Goal: Task Accomplishment & Management: Use online tool/utility

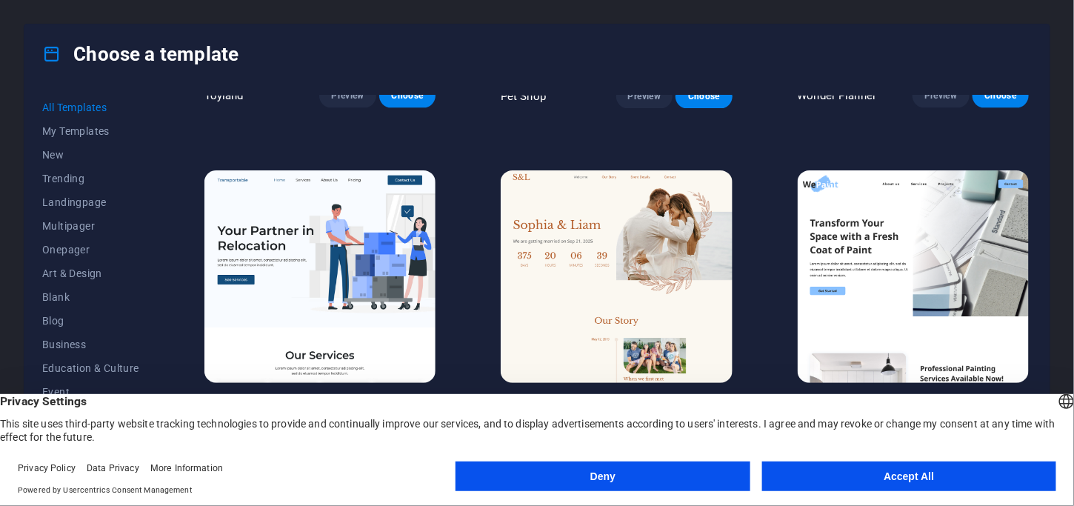
scroll to position [1289, 0]
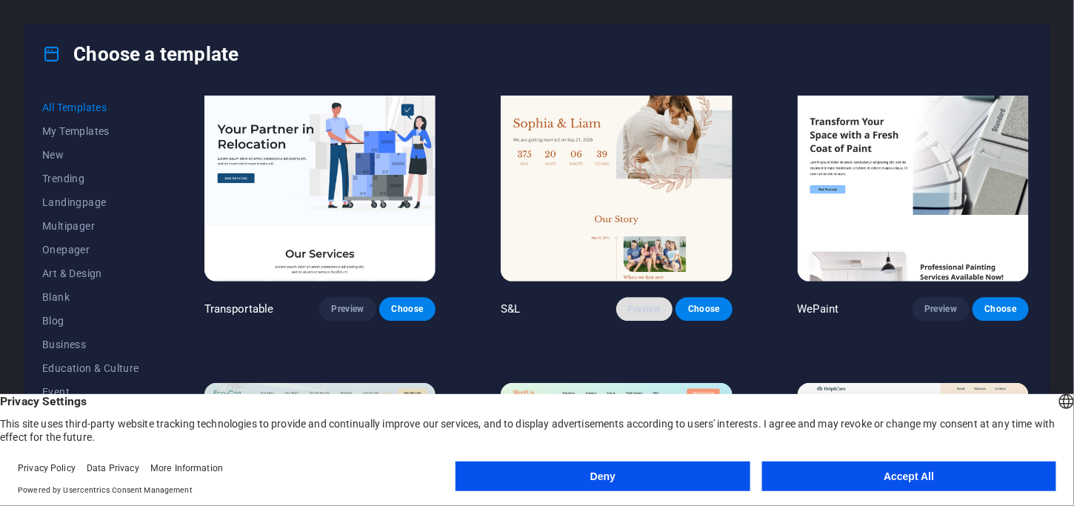
click at [637, 305] on span "Preview" at bounding box center [644, 309] width 33 height 12
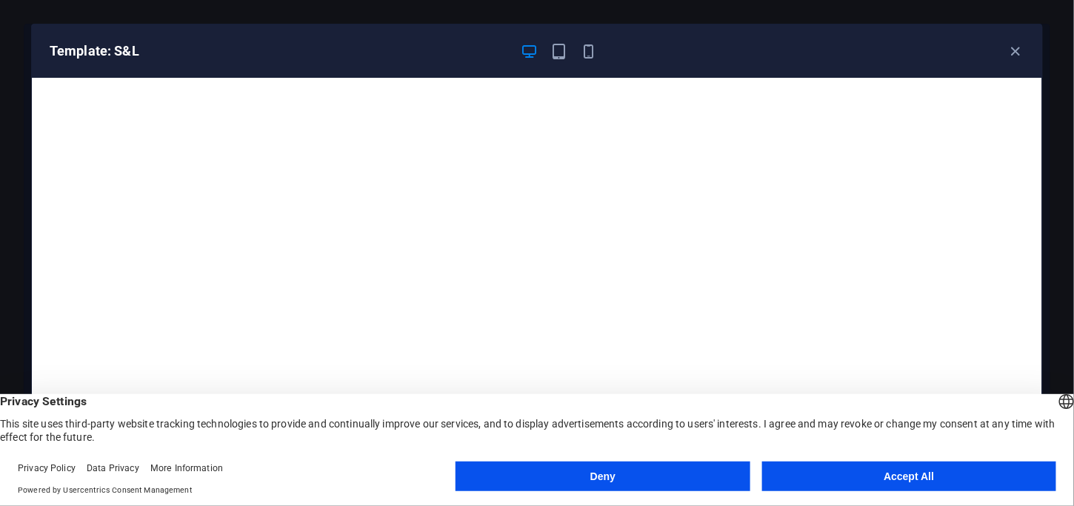
scroll to position [3, 0]
click at [561, 47] on icon "button" at bounding box center [559, 51] width 17 height 17
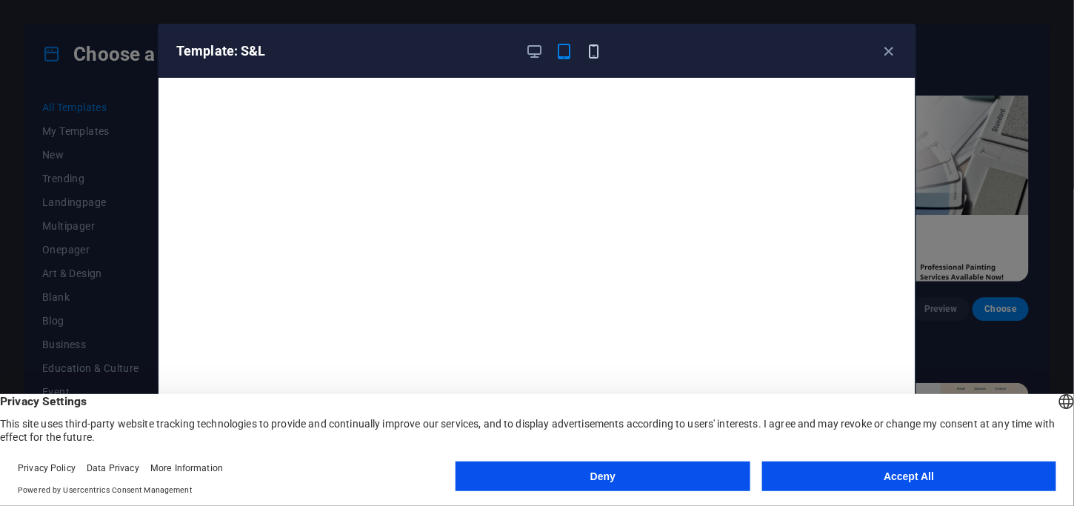
click at [599, 56] on icon "button" at bounding box center [594, 51] width 17 height 17
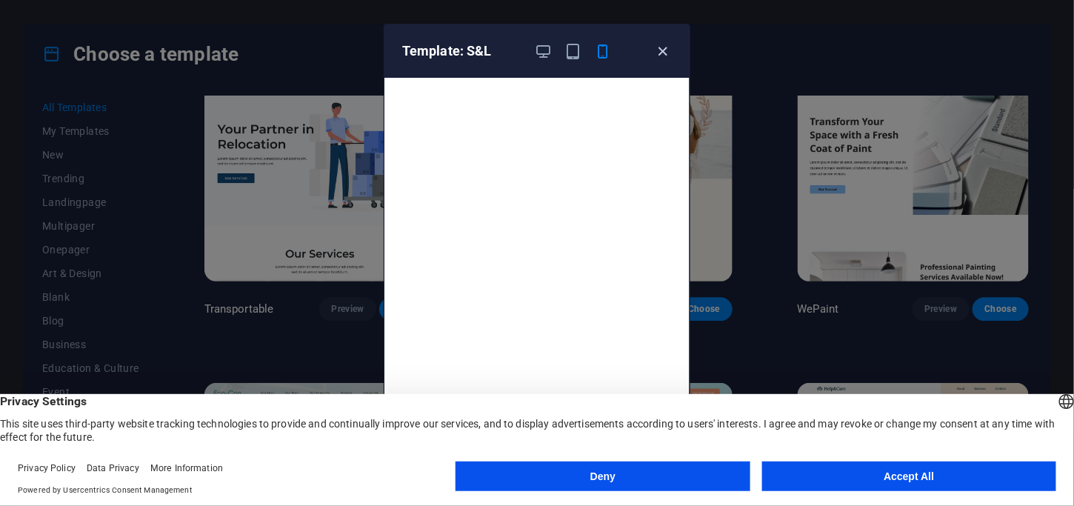
click at [664, 47] on icon "button" at bounding box center [663, 51] width 17 height 17
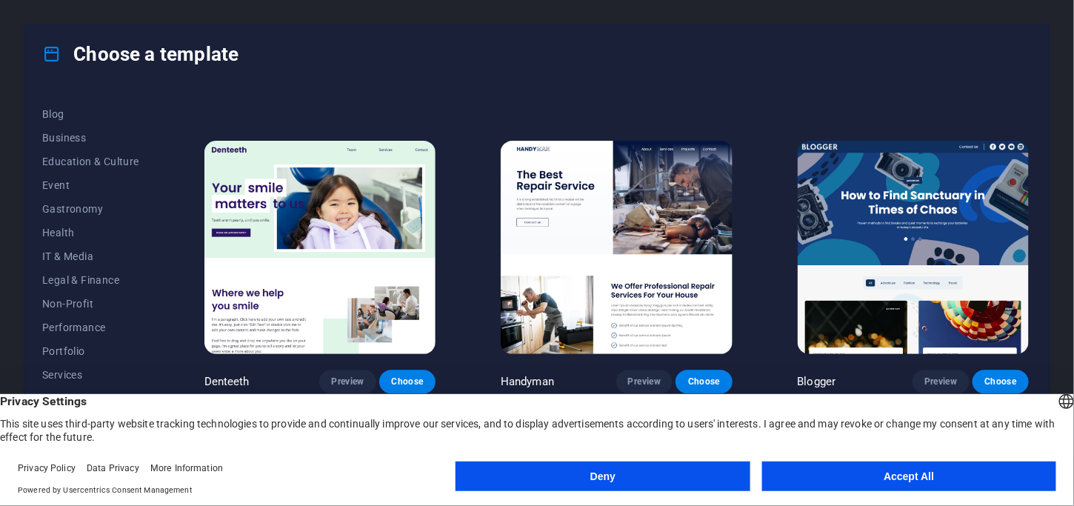
scroll to position [208, 0]
click at [49, 230] on span "Health" at bounding box center [90, 231] width 97 height 12
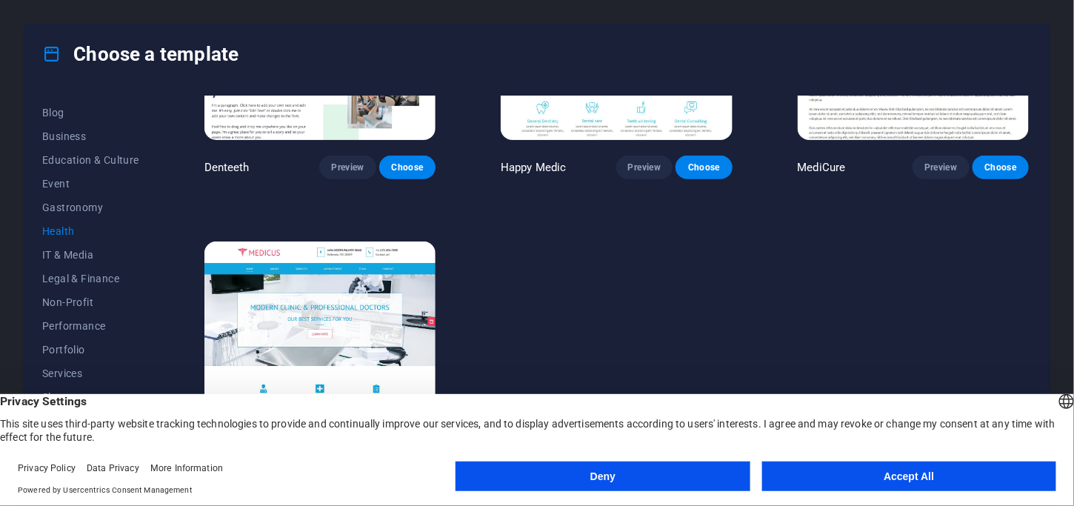
scroll to position [513, 0]
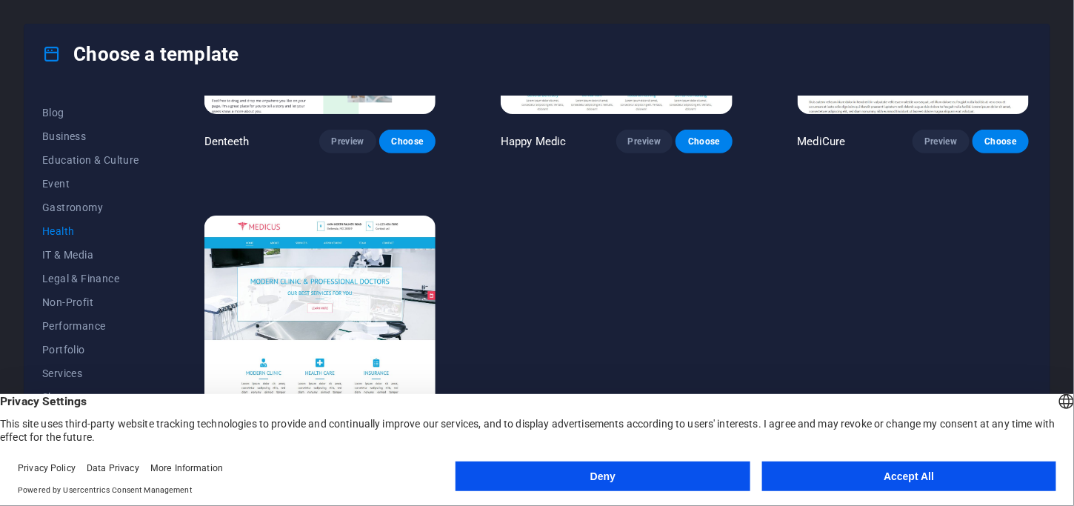
click at [308, 321] on img at bounding box center [319, 322] width 231 height 213
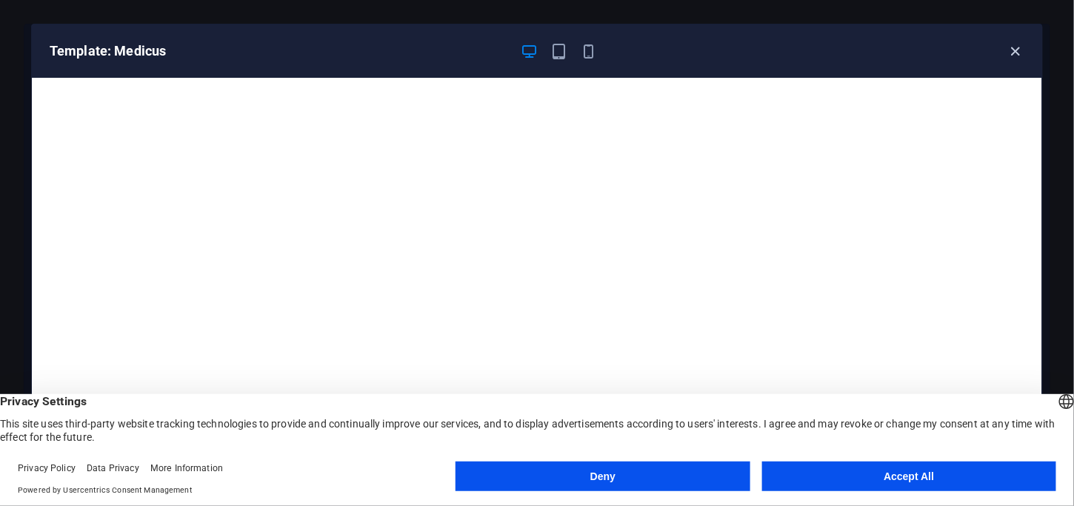
click at [1016, 54] on icon "button" at bounding box center [1015, 51] width 17 height 17
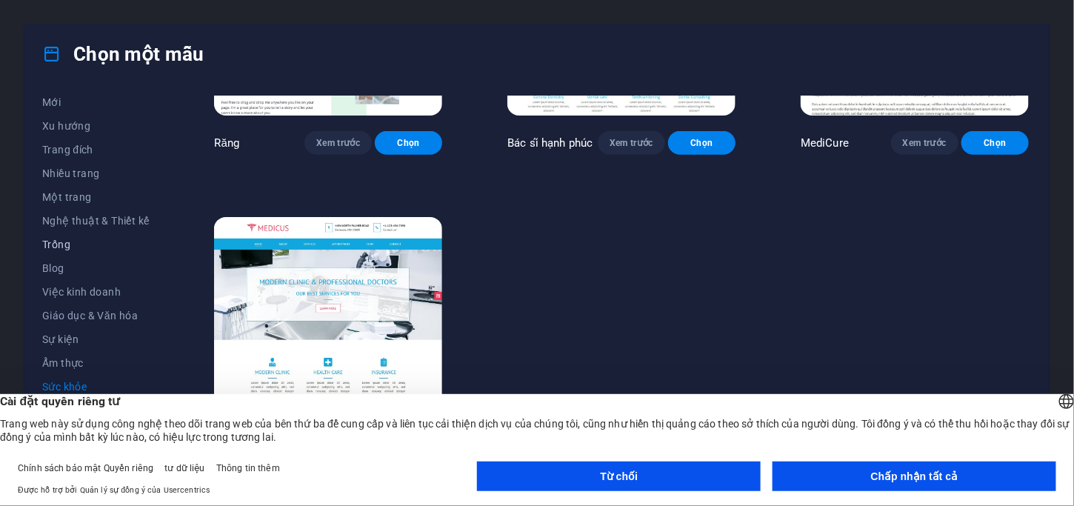
scroll to position [0, 0]
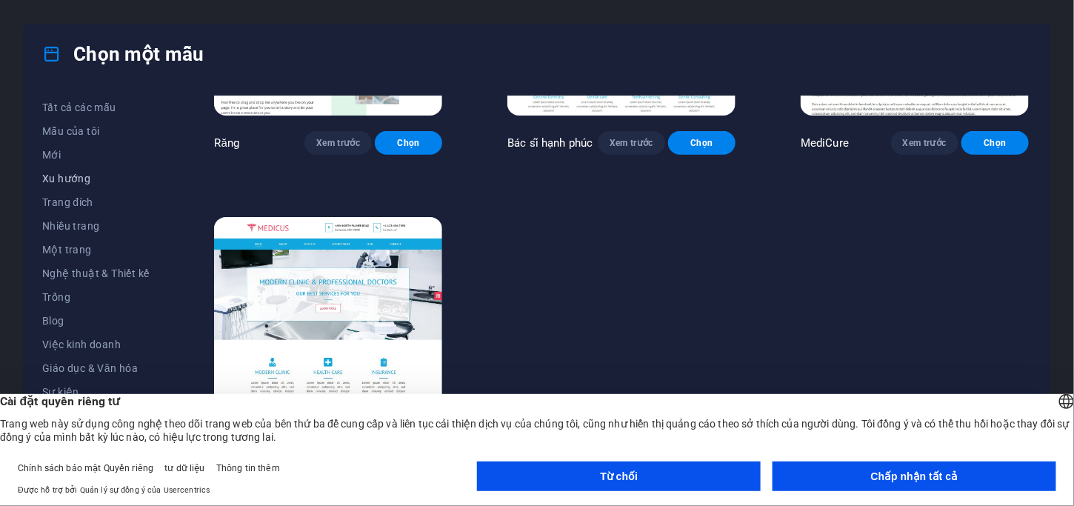
click at [80, 181] on font "Xu hướng" at bounding box center [66, 179] width 48 height 12
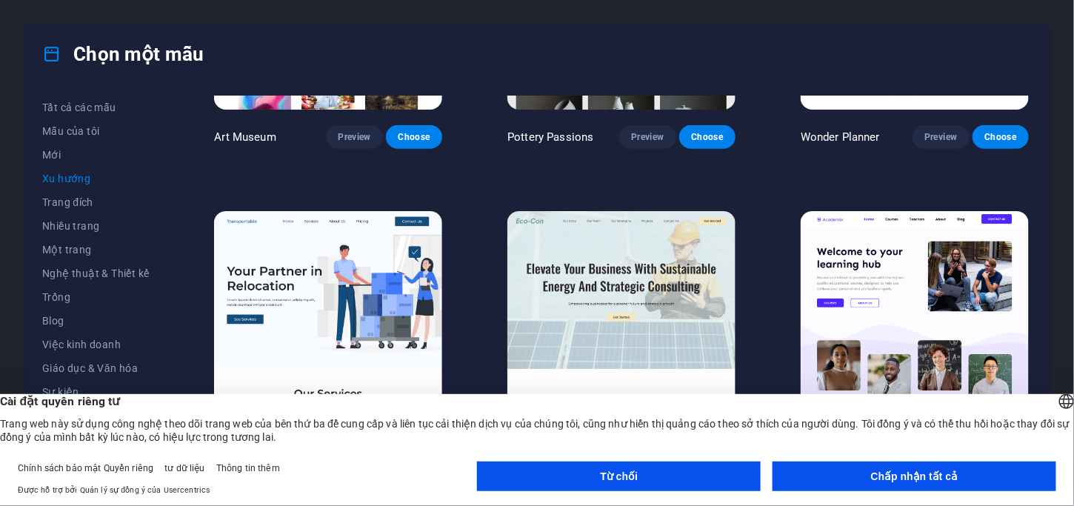
scroll to position [510, 0]
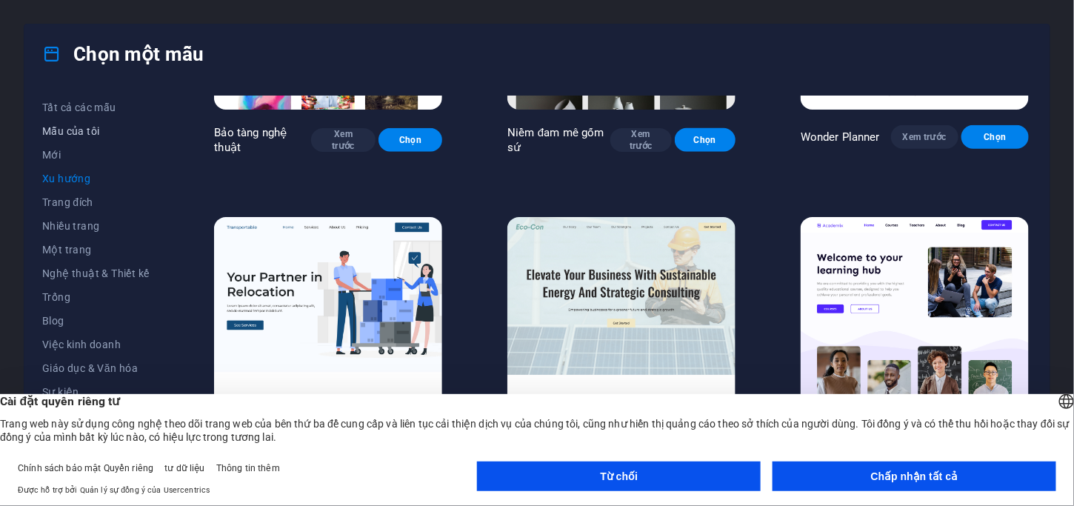
click at [90, 131] on font "Mẫu của tôi" at bounding box center [70, 131] width 57 height 12
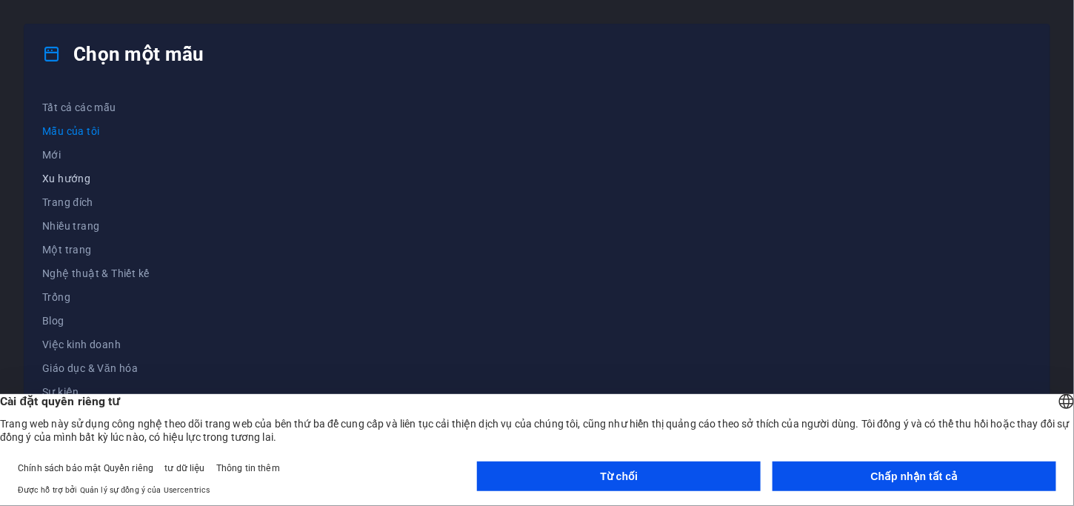
click at [77, 184] on font "Xu hướng" at bounding box center [66, 179] width 48 height 12
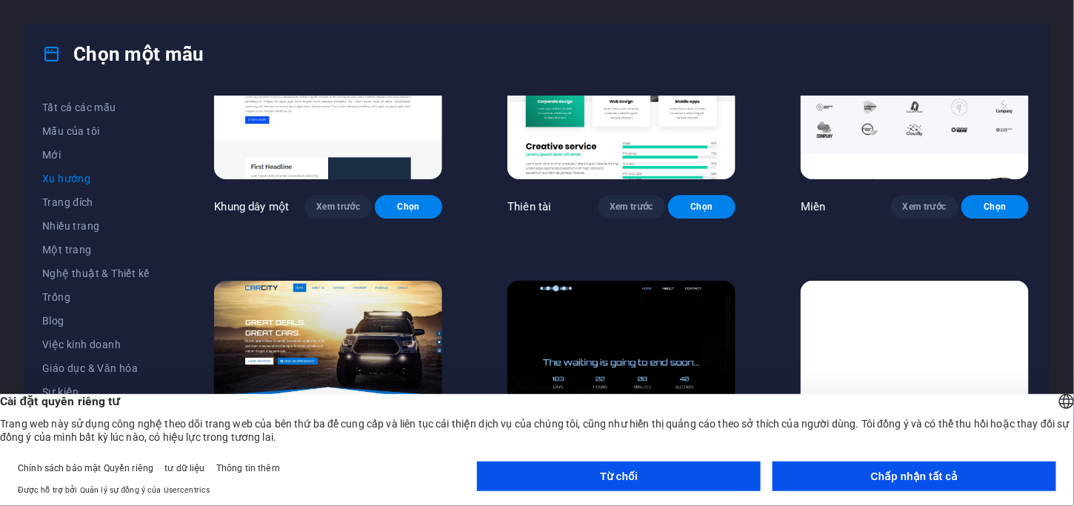
scroll to position [1449, 0]
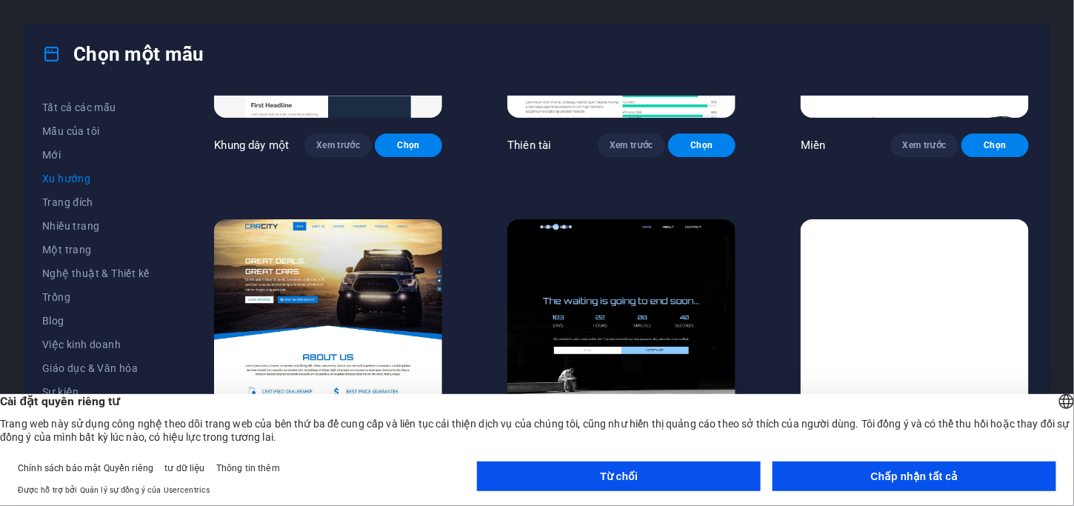
click at [873, 473] on font "Chấp nhận tất cả" at bounding box center [914, 476] width 87 height 12
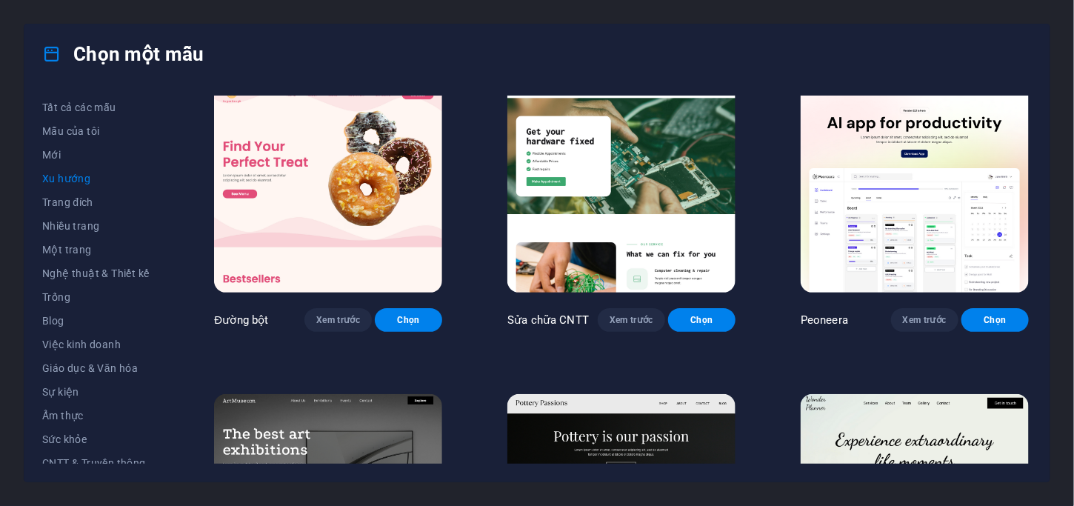
scroll to position [0, 0]
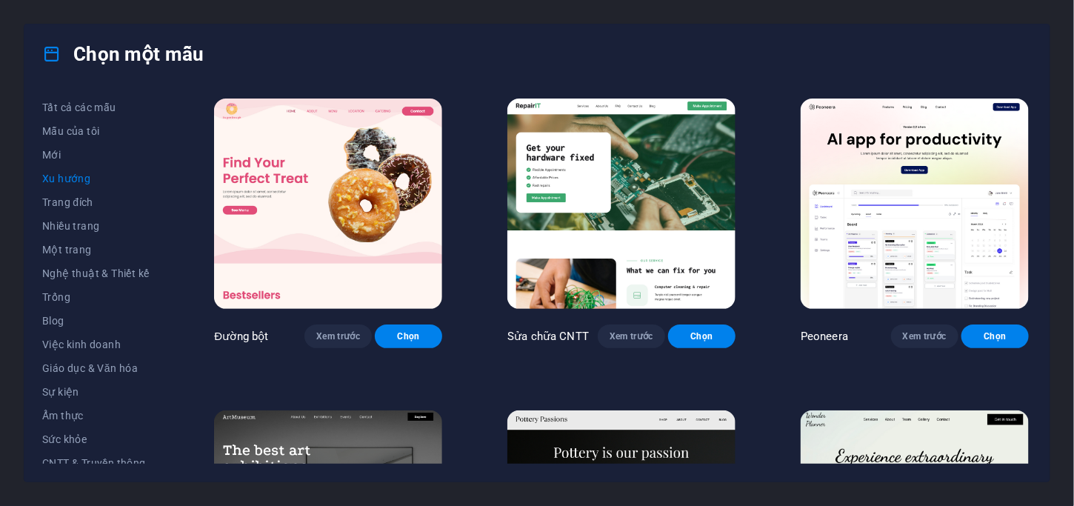
click at [887, 258] on img at bounding box center [915, 204] width 228 height 210
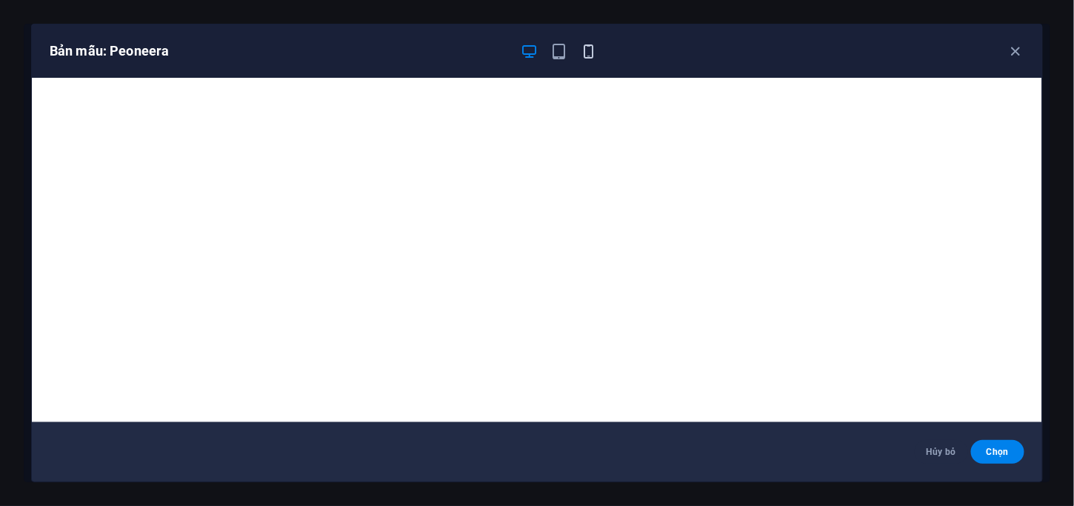
click at [586, 47] on icon "button" at bounding box center [589, 51] width 17 height 17
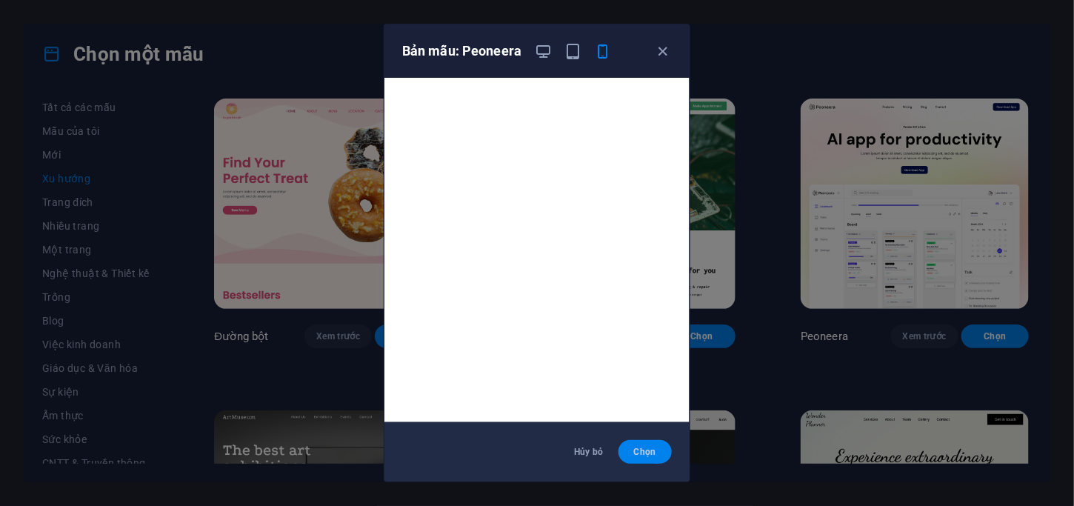
click at [645, 453] on font "Chọn" at bounding box center [645, 452] width 22 height 10
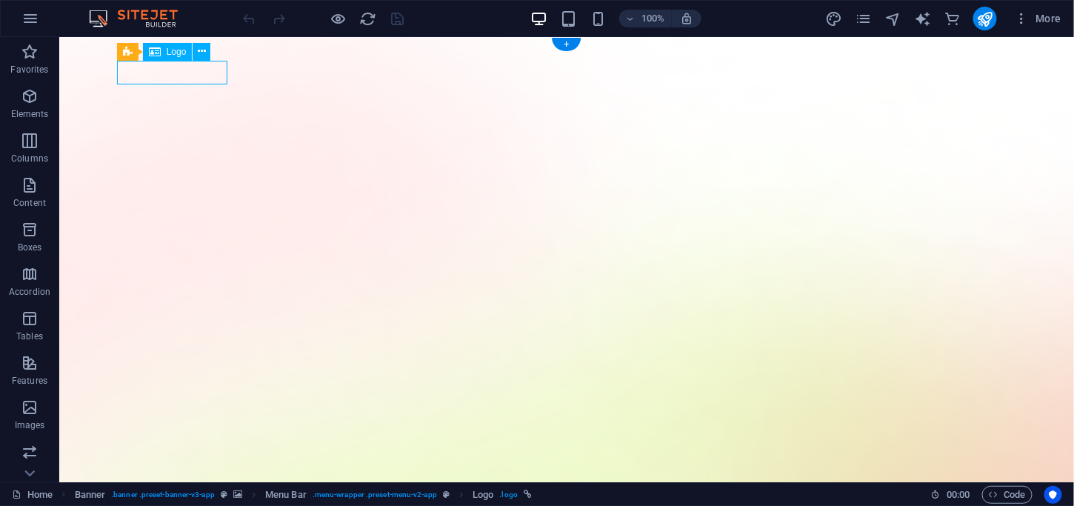
select select "px"
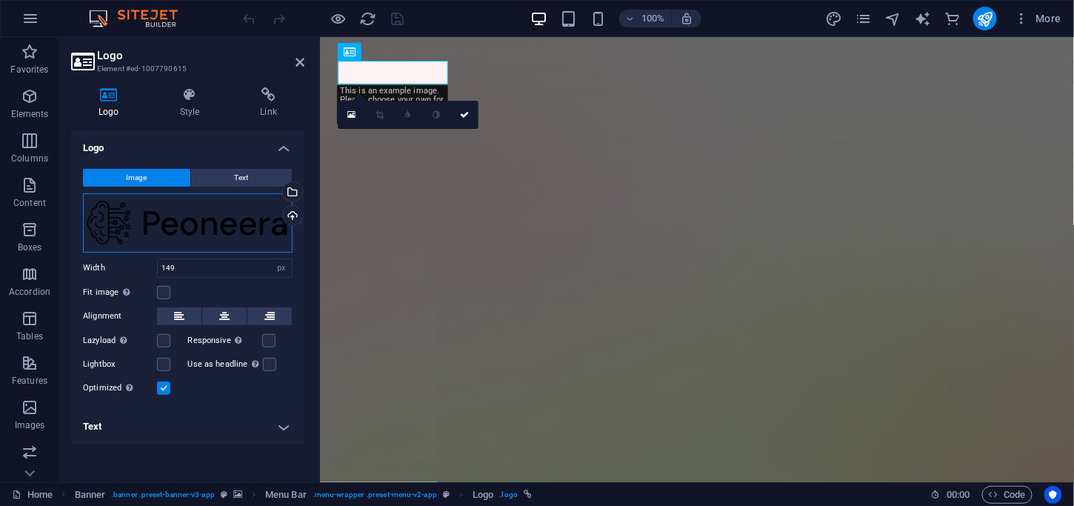
click at [246, 228] on div "Drag files here, click to choose files or select files from Files or our free s…" at bounding box center [188, 222] width 210 height 59
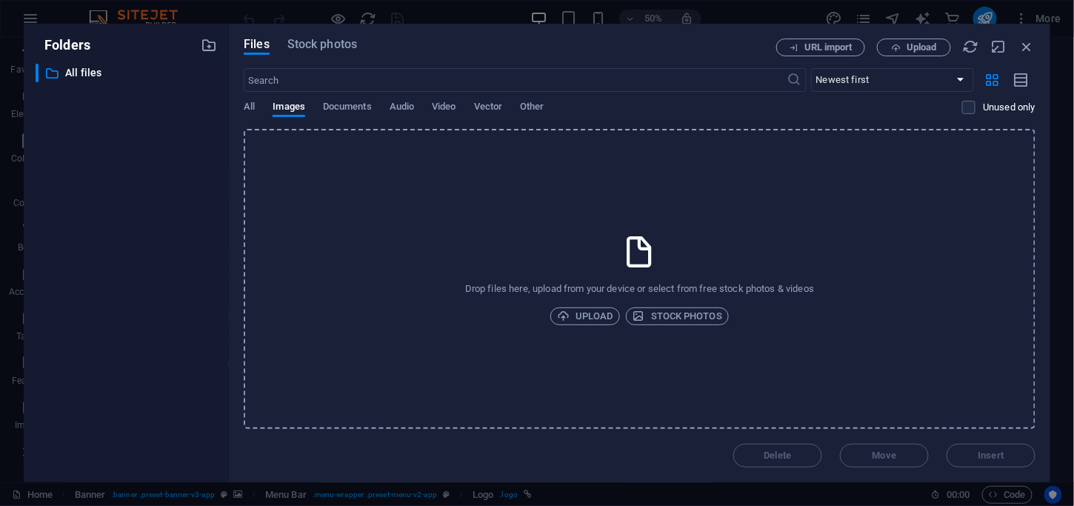
click at [246, 228] on div "Drop files here, upload from your device or select from free stock photos & vid…" at bounding box center [640, 279] width 792 height 300
click at [1023, 41] on icon "button" at bounding box center [1027, 47] width 16 height 16
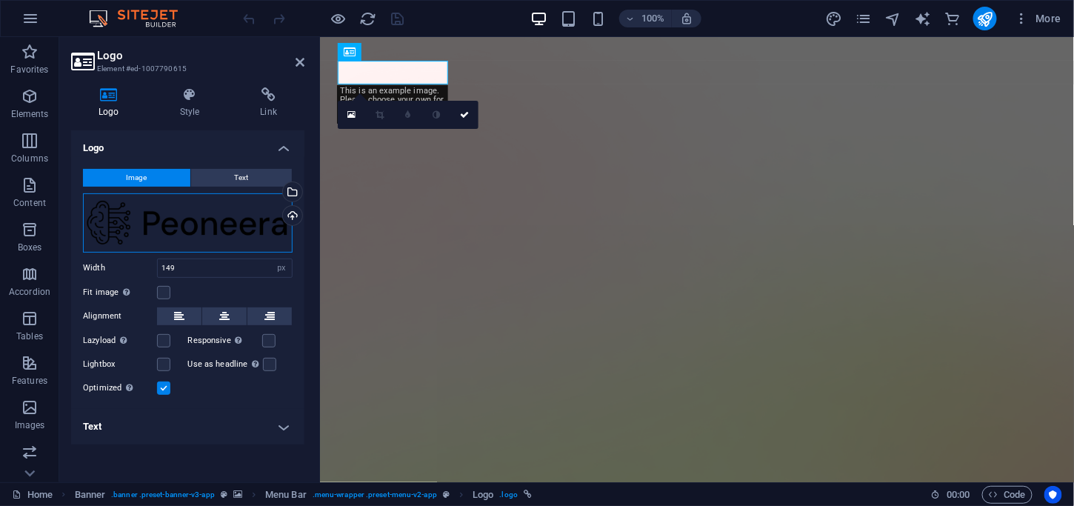
click at [236, 216] on div "Drag files here, click to choose files or select files from Files or our free s…" at bounding box center [188, 222] width 210 height 59
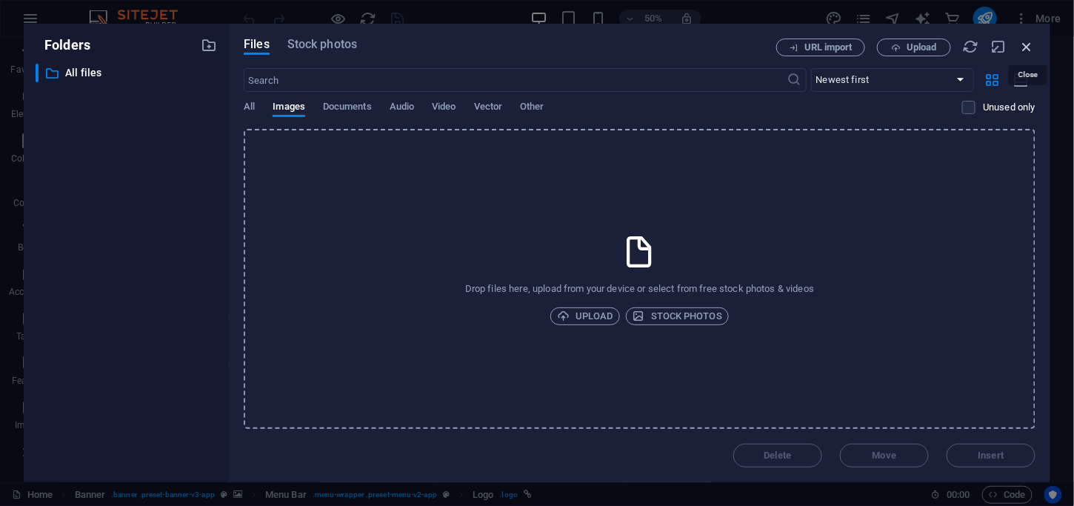
click at [1030, 45] on icon "button" at bounding box center [1027, 47] width 16 height 16
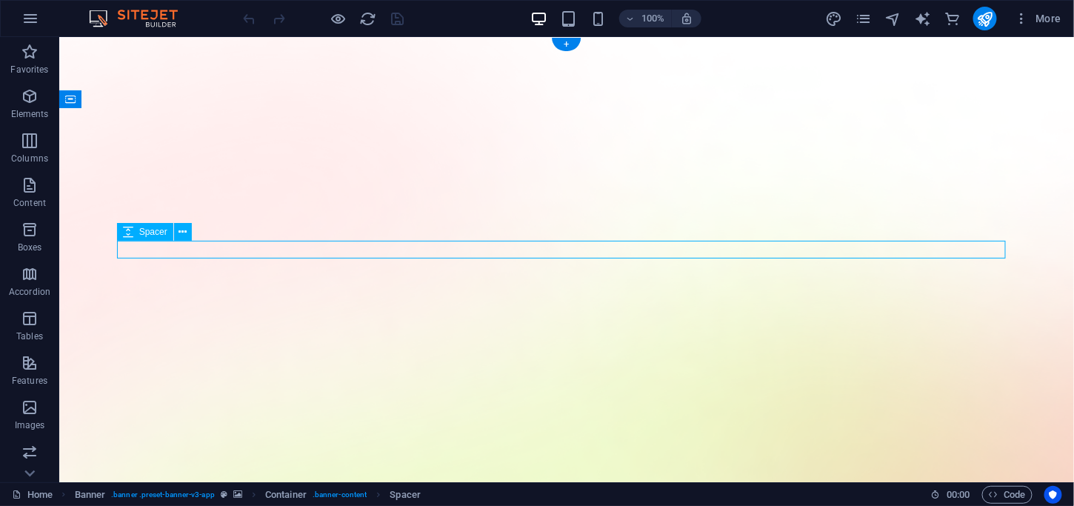
select select "px"
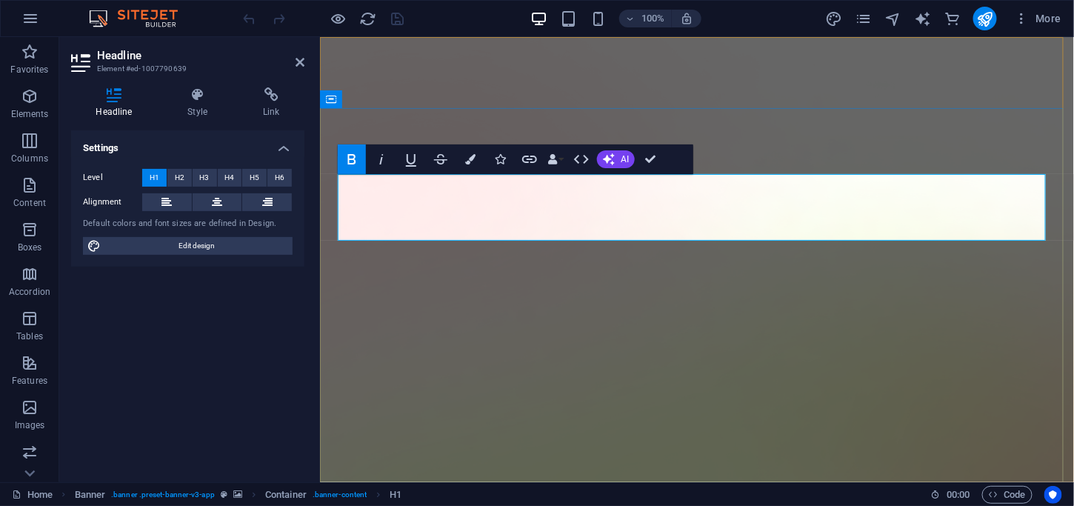
scroll to position [0, 15]
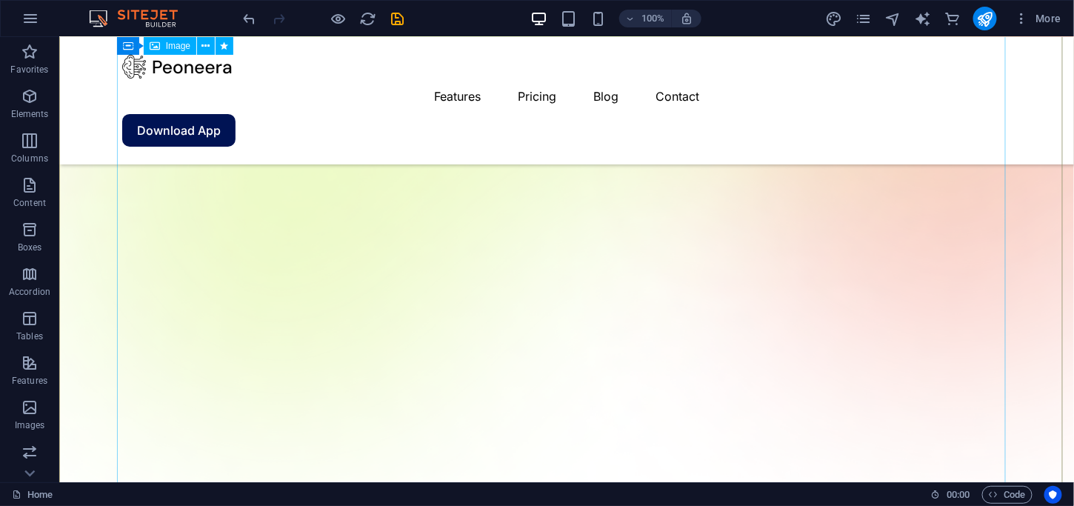
scroll to position [449, 0]
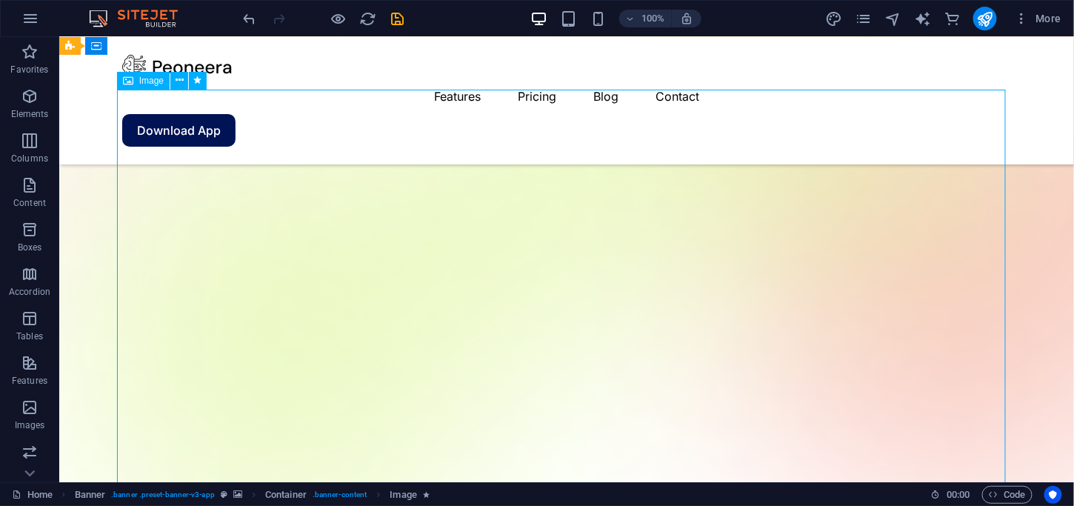
scroll to position [310, 0]
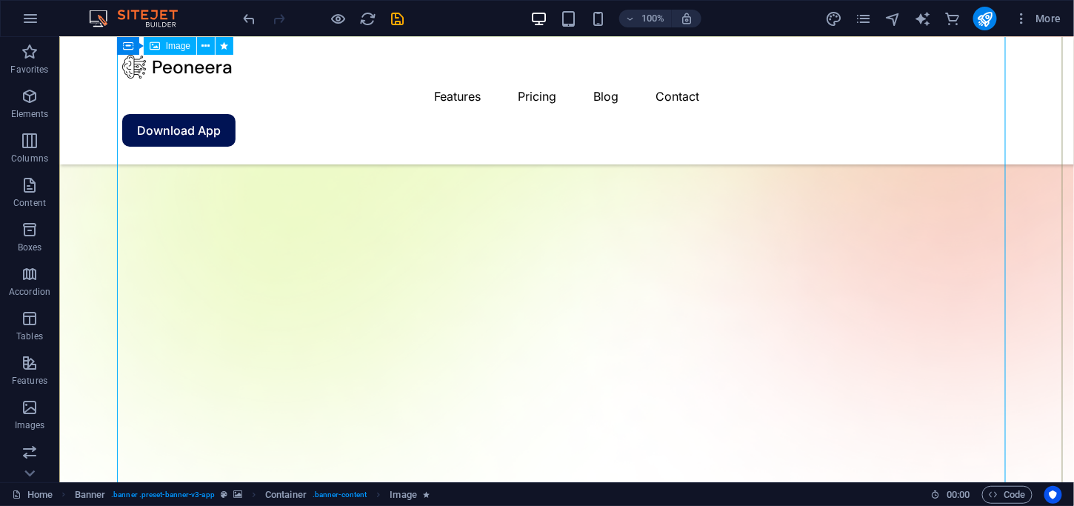
scroll to position [444, 0]
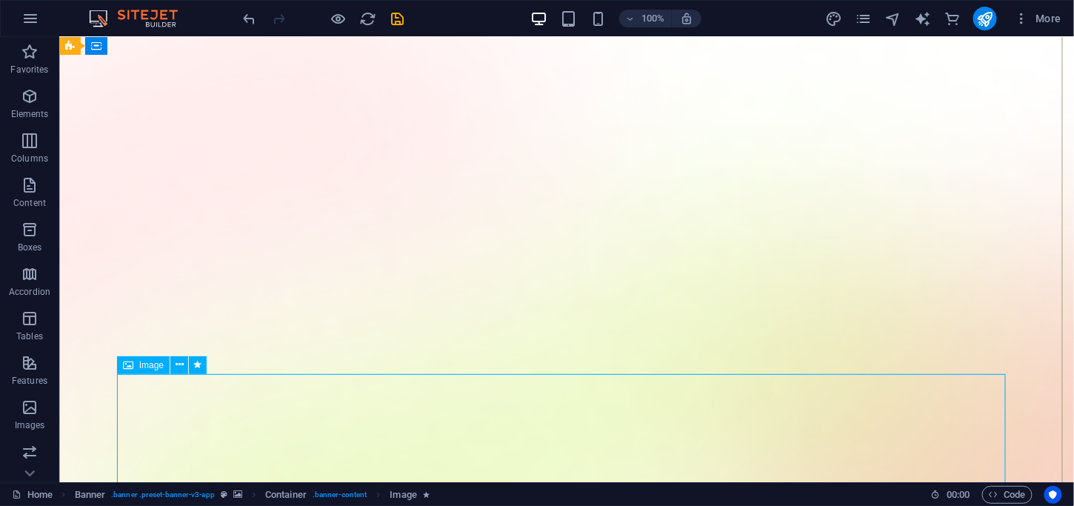
scroll to position [0, 0]
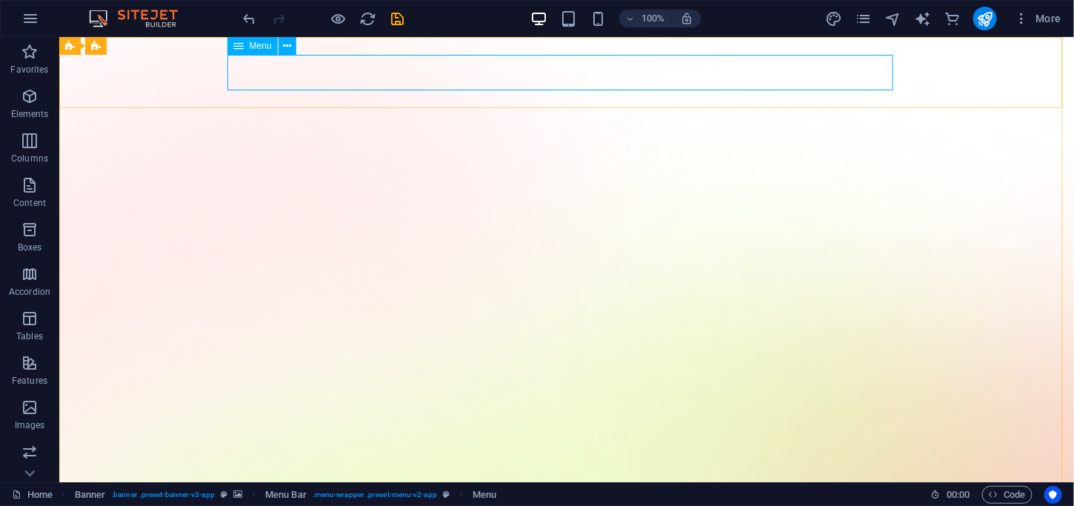
click at [236, 49] on icon at bounding box center [238, 46] width 10 height 18
click at [287, 46] on icon at bounding box center [287, 47] width 8 height 16
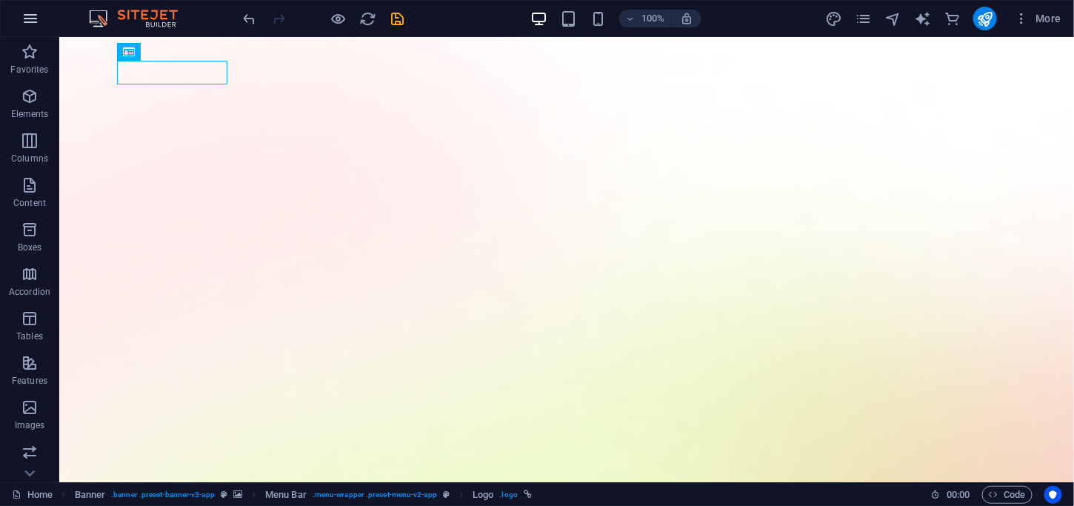
click at [32, 21] on icon "button" at bounding box center [30, 19] width 18 height 18
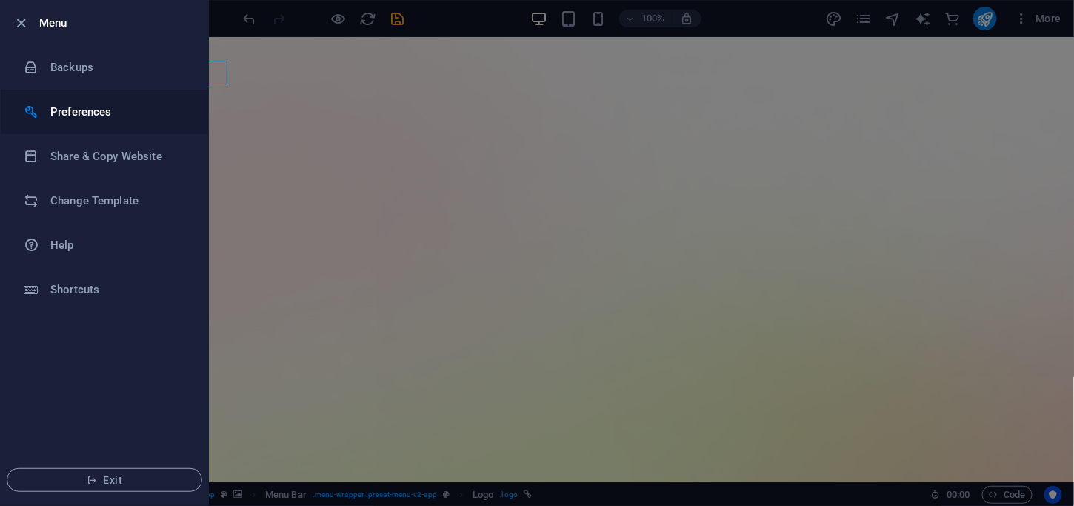
click at [136, 104] on h6 "Preferences" at bounding box center [118, 112] width 137 height 18
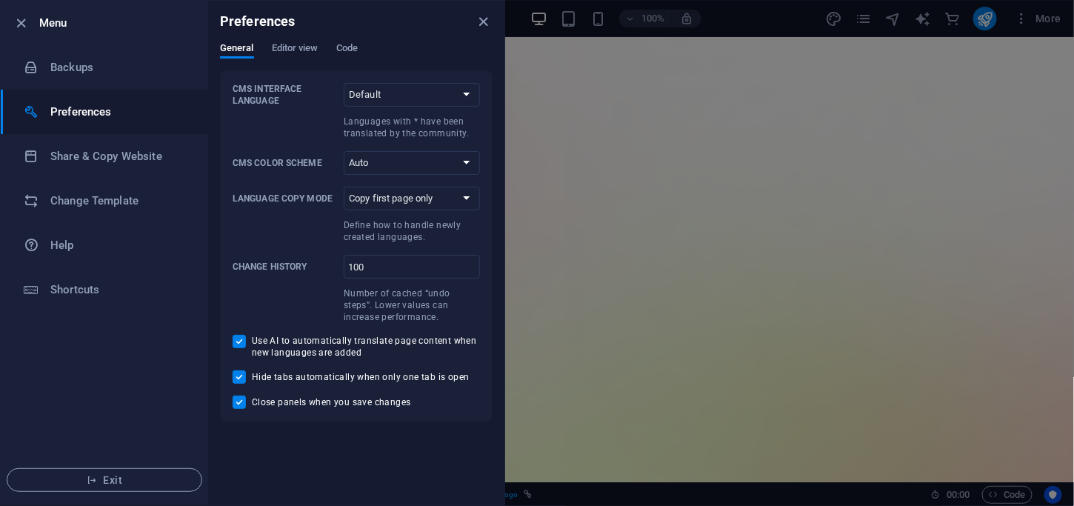
click at [619, 81] on div at bounding box center [537, 253] width 1074 height 506
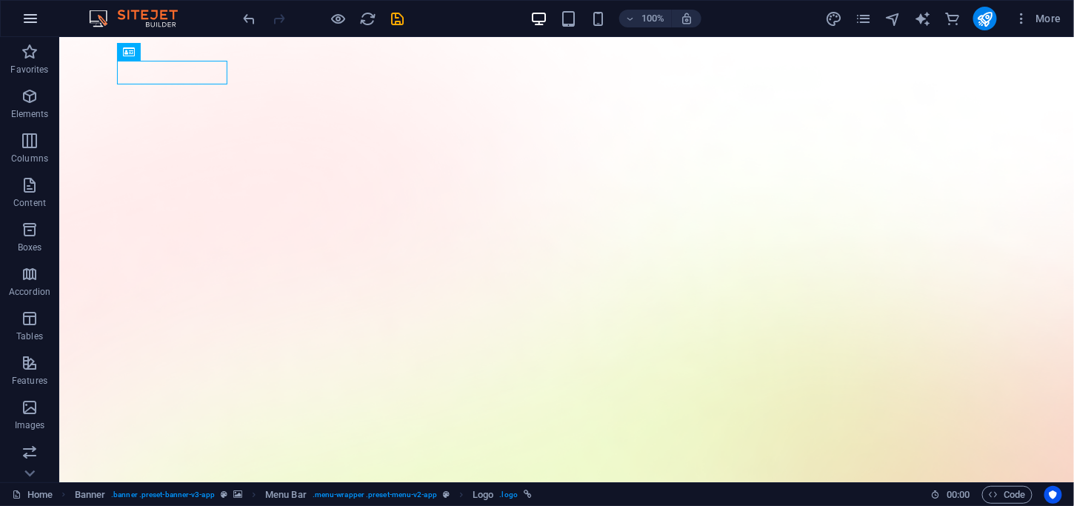
click at [17, 13] on button "button" at bounding box center [31, 19] width 36 height 36
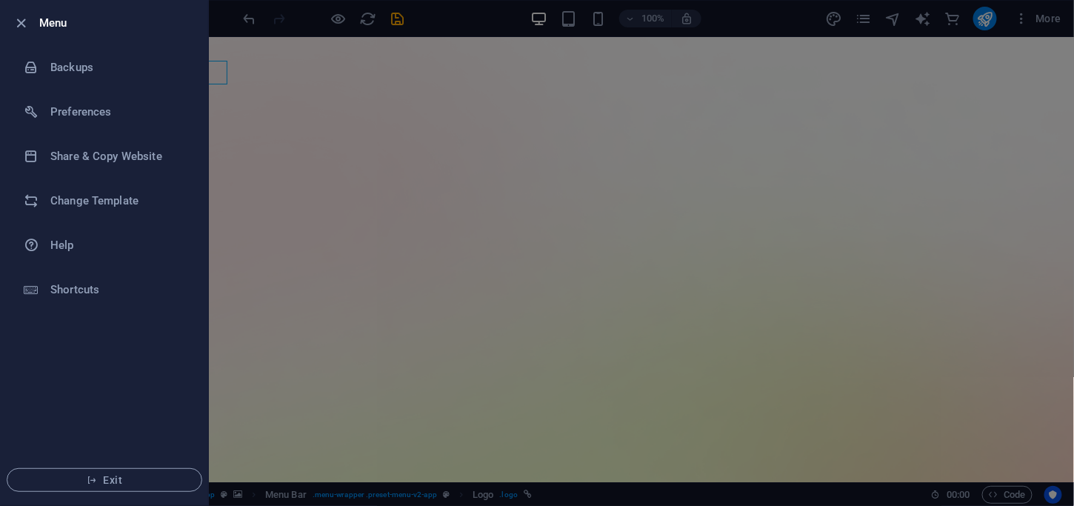
click at [17, 15] on icon "button" at bounding box center [21, 23] width 17 height 17
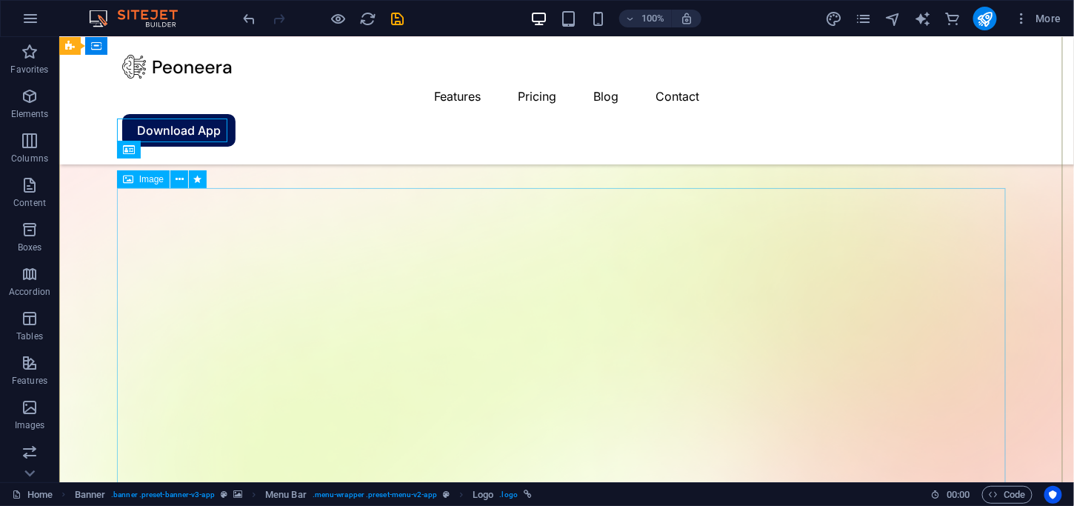
scroll to position [157, 0]
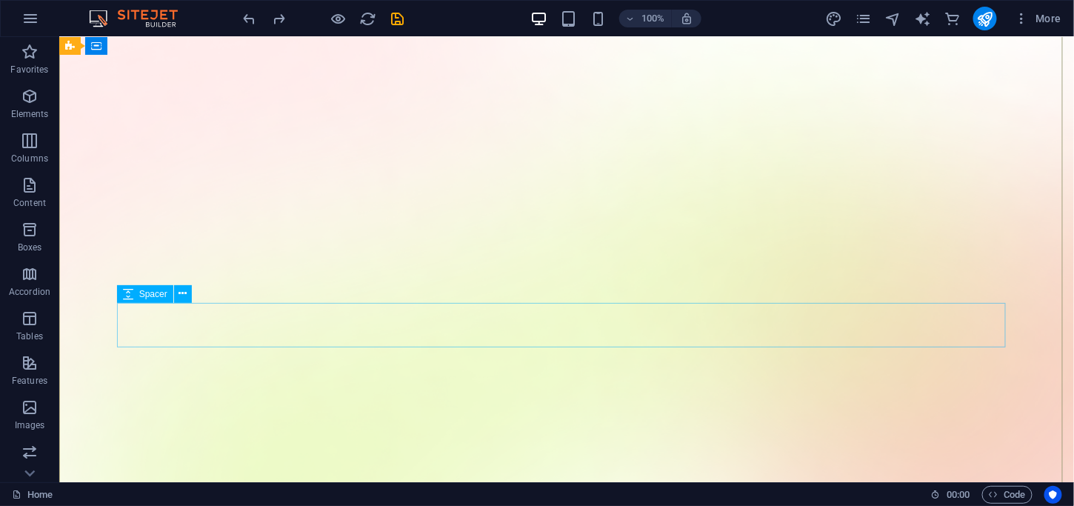
scroll to position [0, 0]
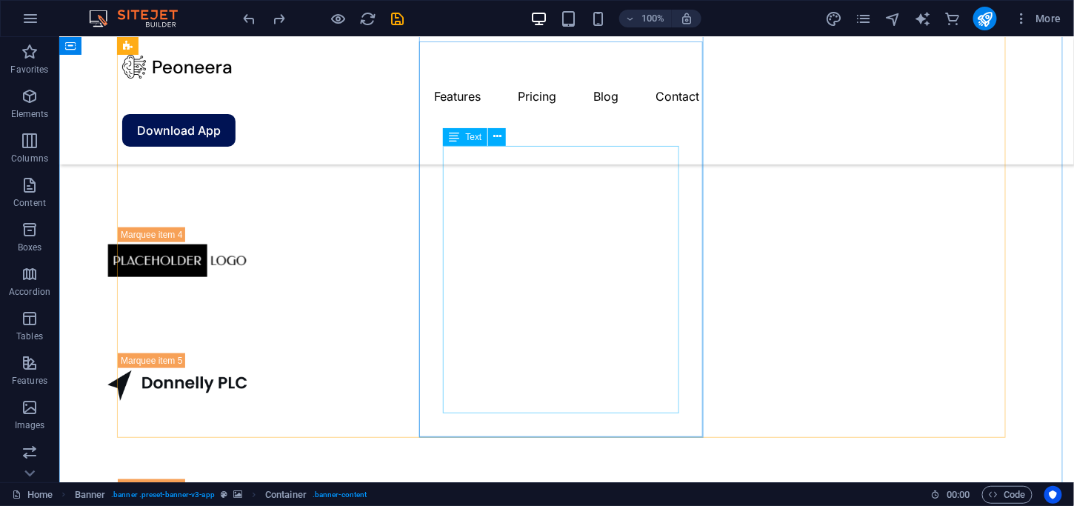
scroll to position [2350, 0]
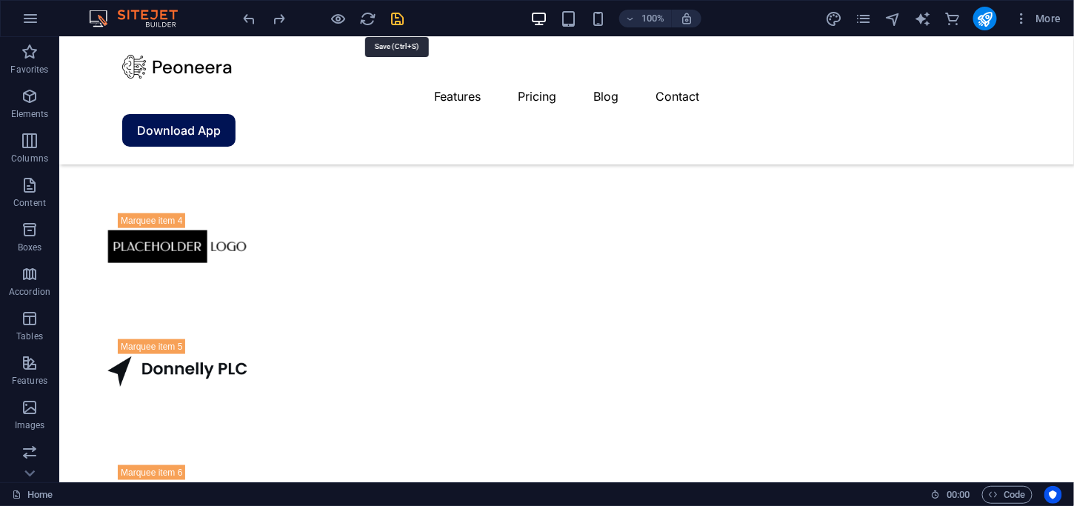
click at [394, 21] on icon "save" at bounding box center [398, 18] width 17 height 17
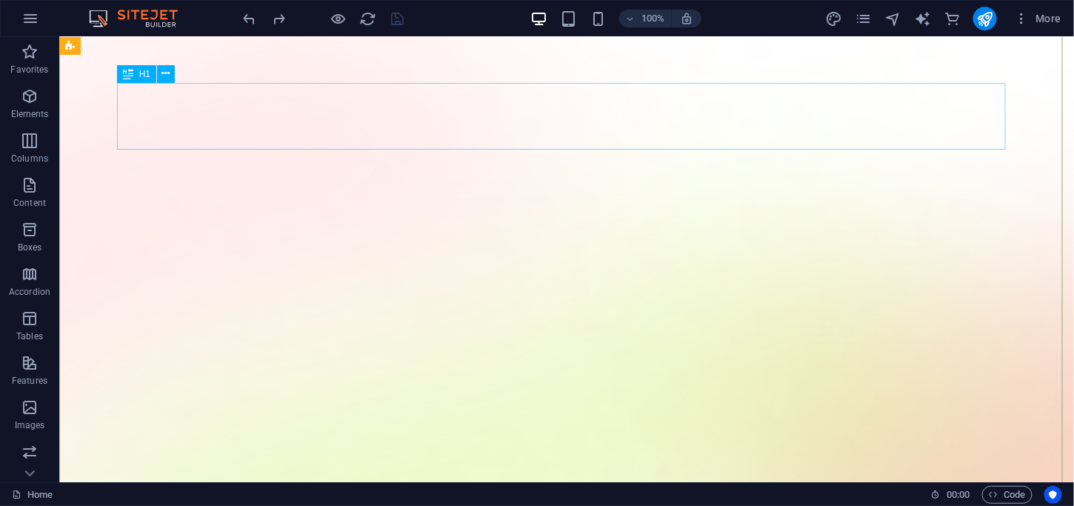
scroll to position [0, 0]
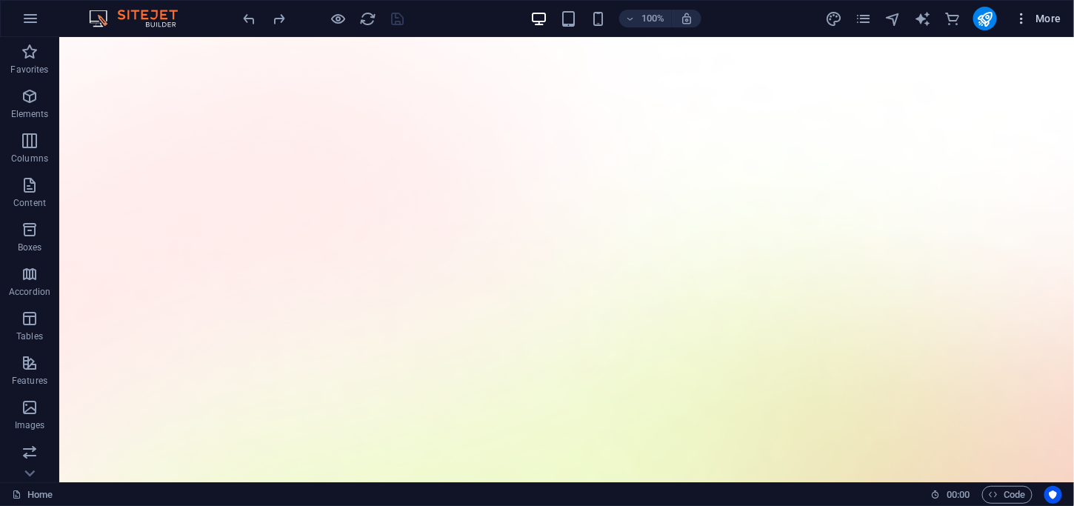
click at [1027, 18] on icon "button" at bounding box center [1022, 18] width 15 height 15
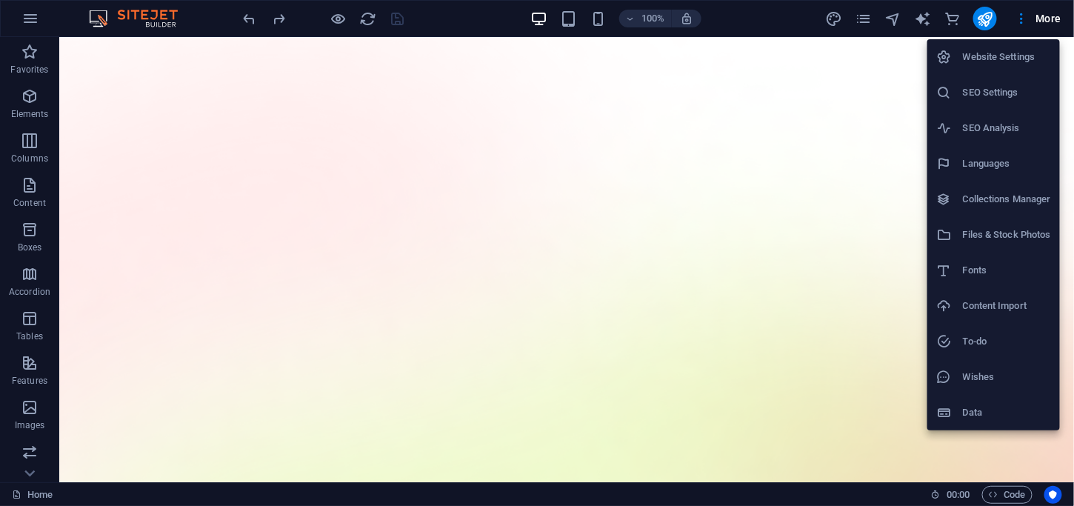
click at [970, 406] on h6 "Data" at bounding box center [1007, 413] width 88 height 18
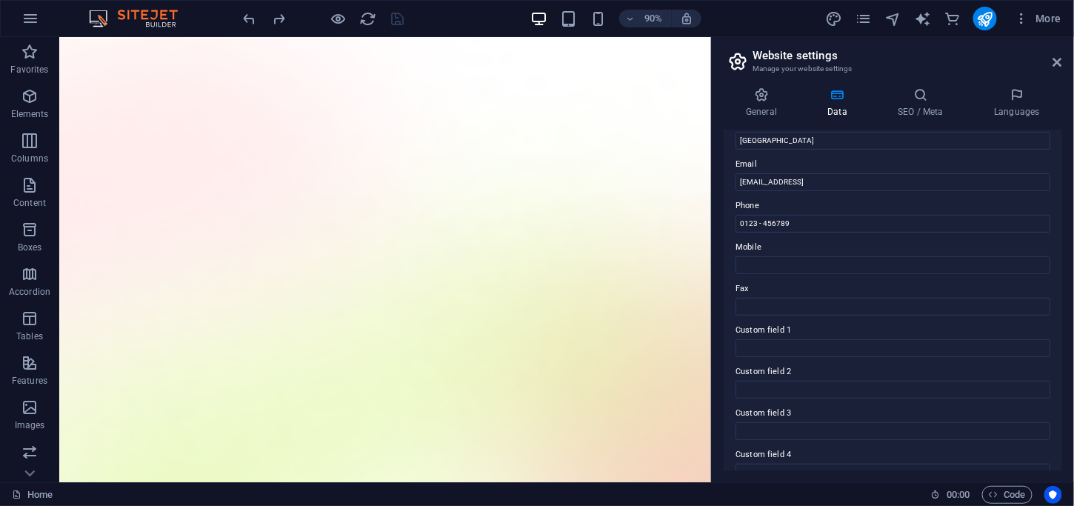
scroll to position [371, 0]
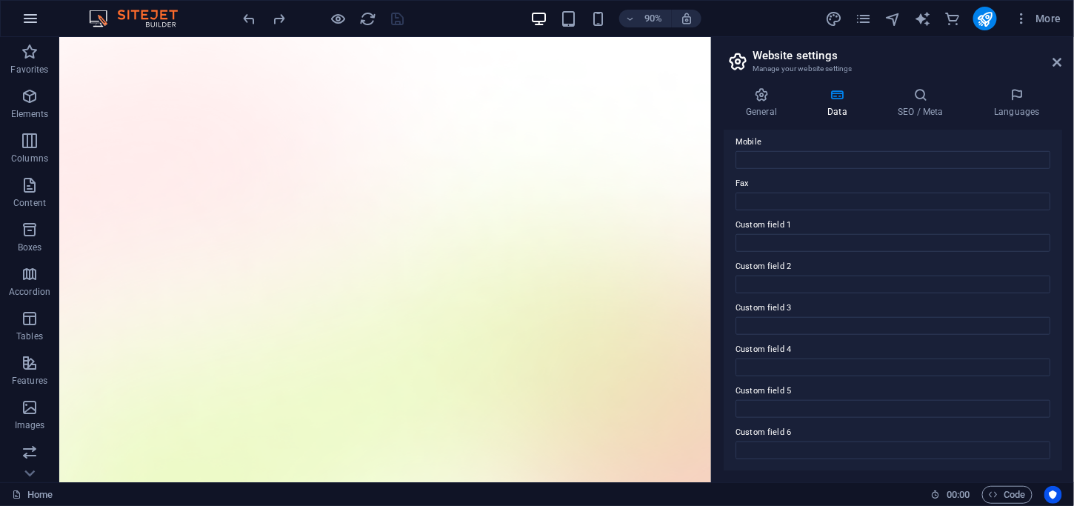
click at [30, 21] on icon "button" at bounding box center [30, 19] width 18 height 18
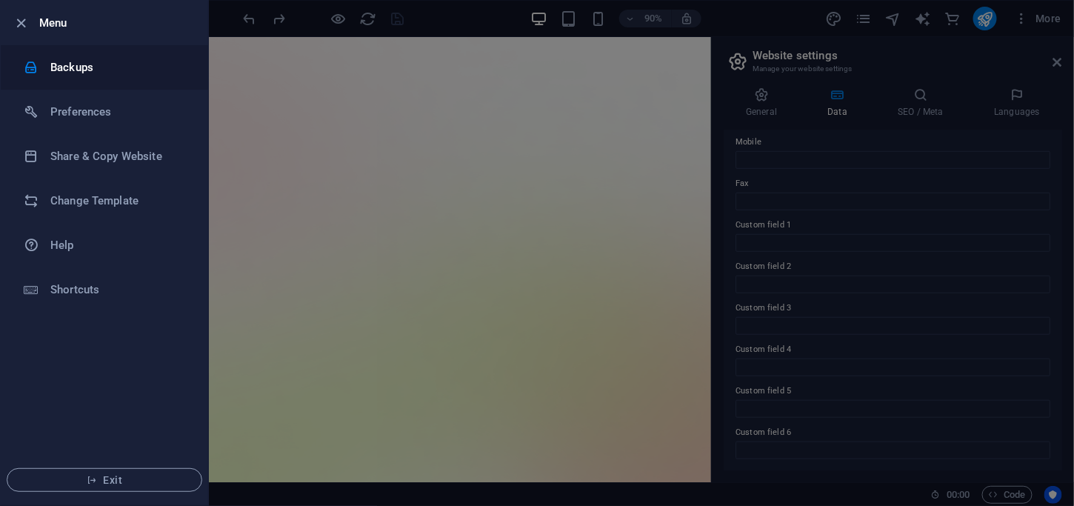
click at [71, 64] on h6 "Backups" at bounding box center [118, 68] width 137 height 18
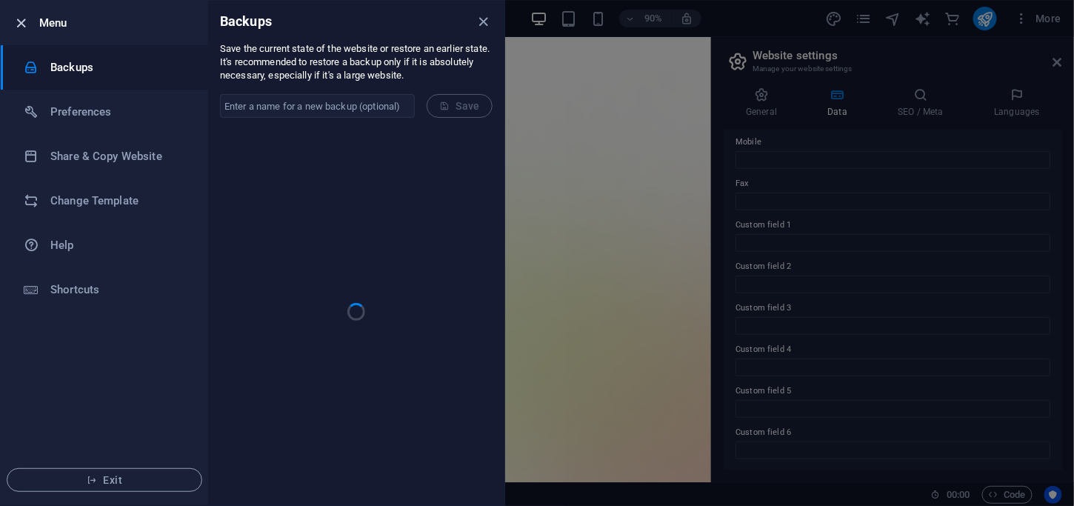
click at [13, 24] on icon "button" at bounding box center [21, 23] width 17 height 17
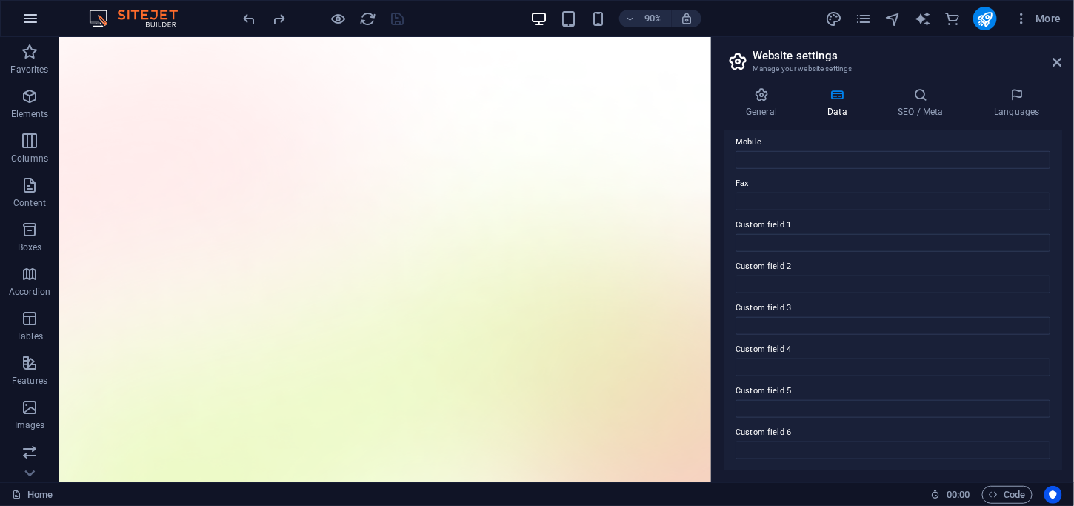
click at [33, 16] on icon "button" at bounding box center [30, 19] width 18 height 18
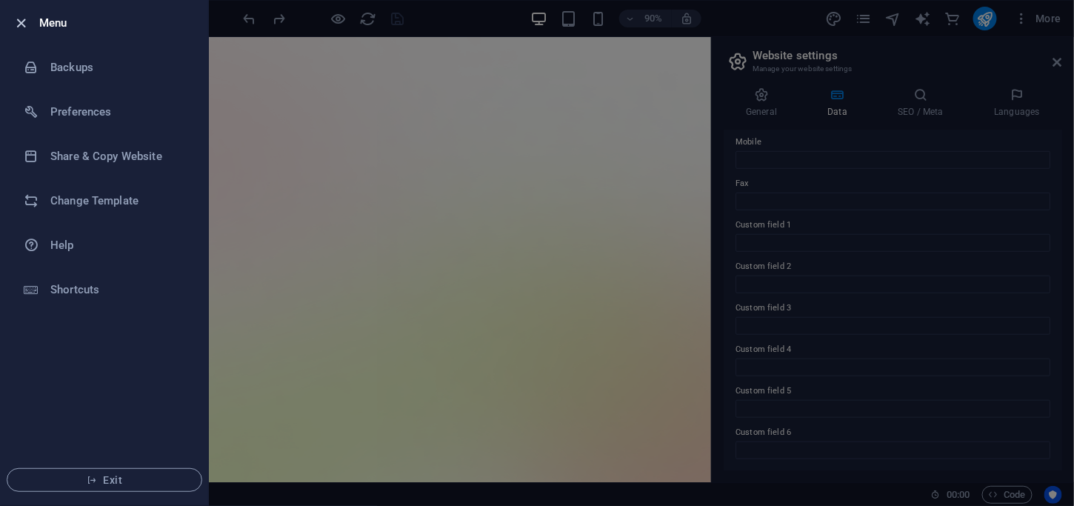
click at [21, 27] on icon "button" at bounding box center [21, 23] width 17 height 17
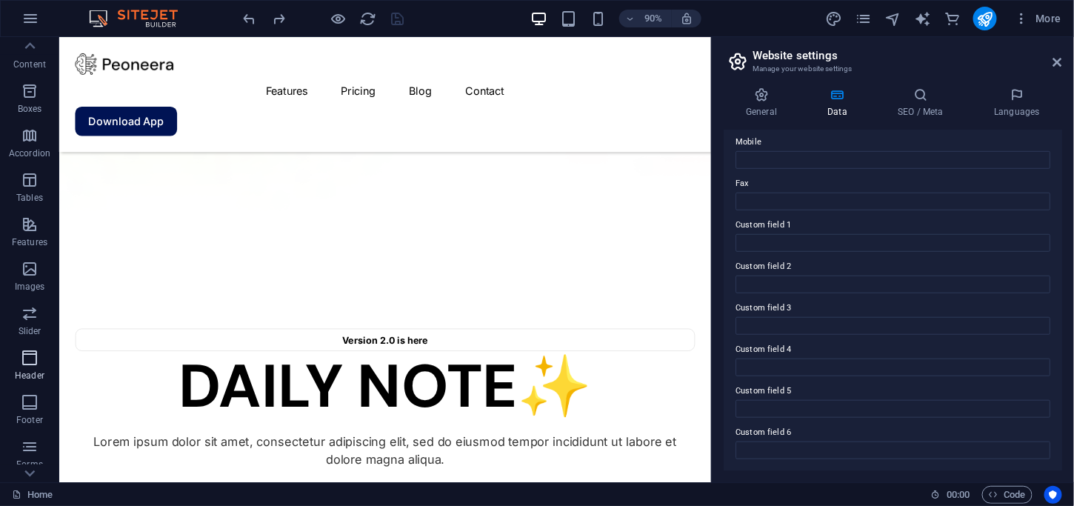
scroll to position [265, 0]
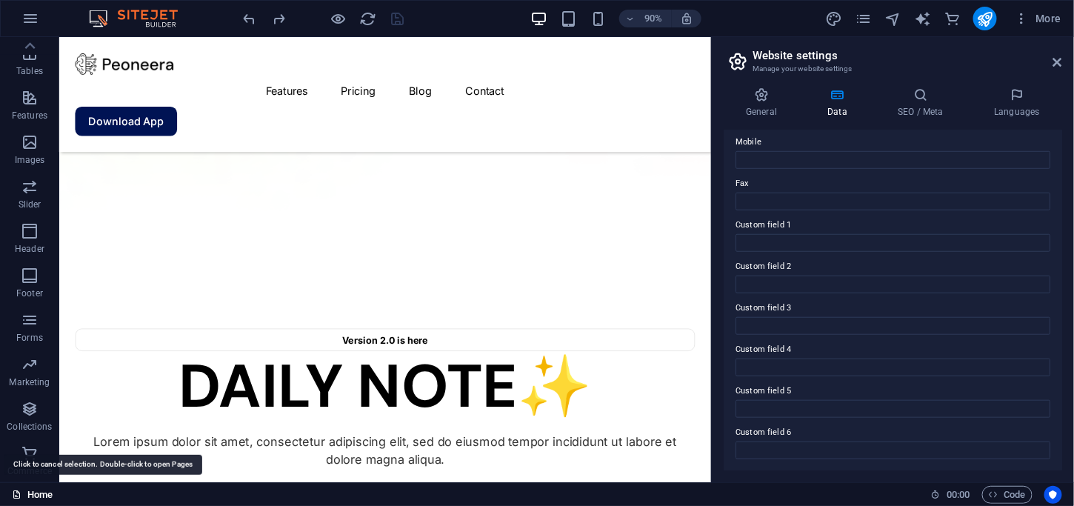
click at [28, 492] on link "Home" at bounding box center [32, 495] width 41 height 18
click at [31, 496] on link "Home" at bounding box center [32, 495] width 41 height 18
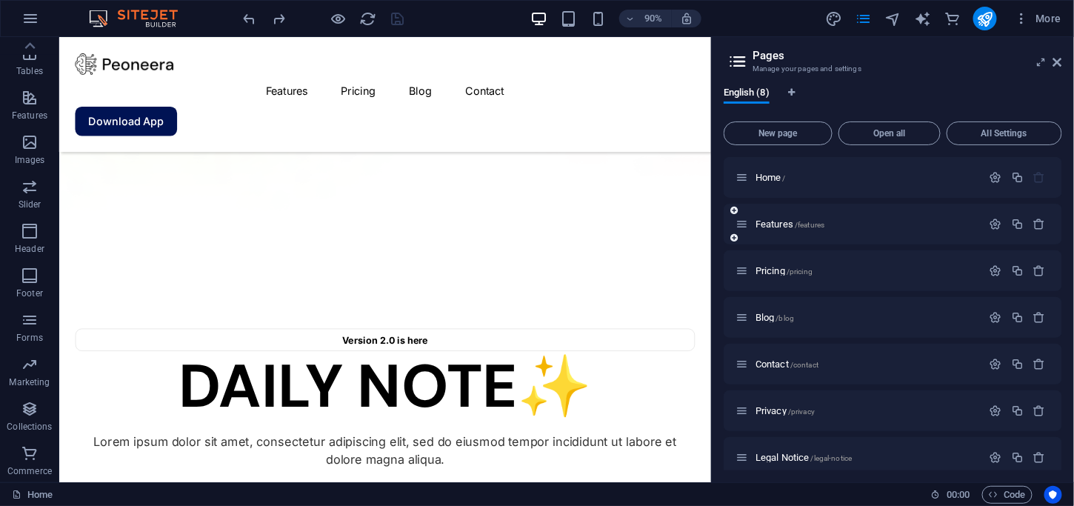
scroll to position [59, 0]
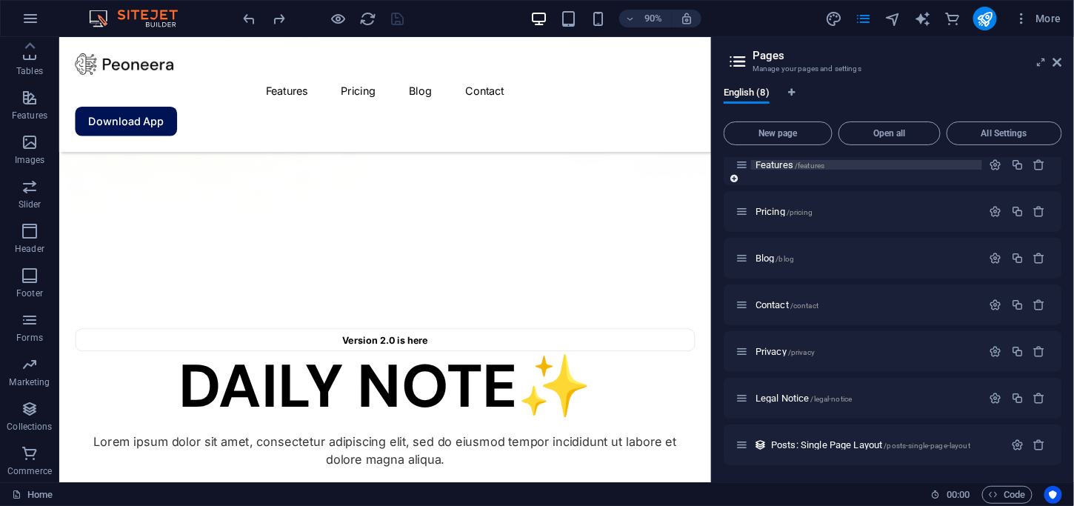
click at [770, 165] on span "Features /features" at bounding box center [790, 164] width 69 height 11
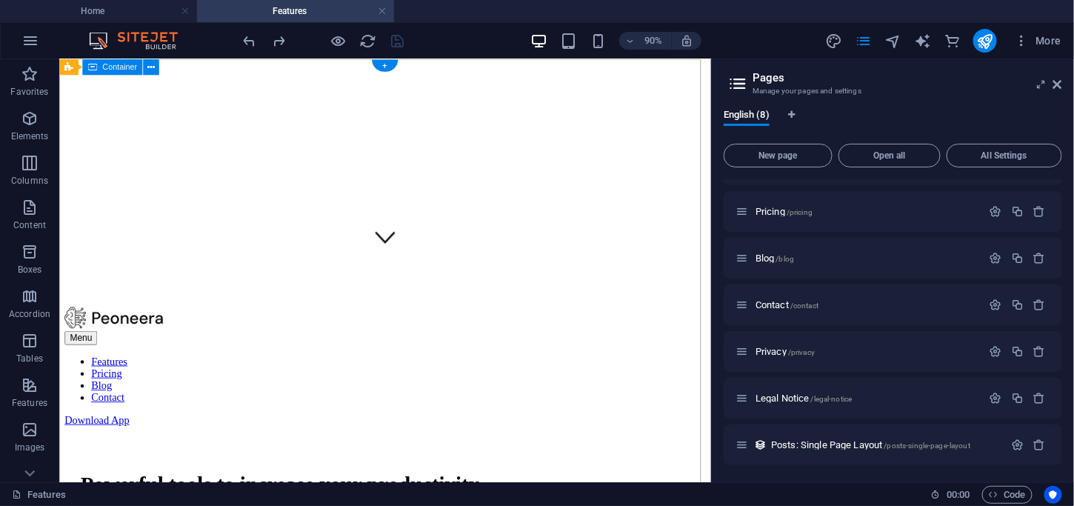
scroll to position [0, 0]
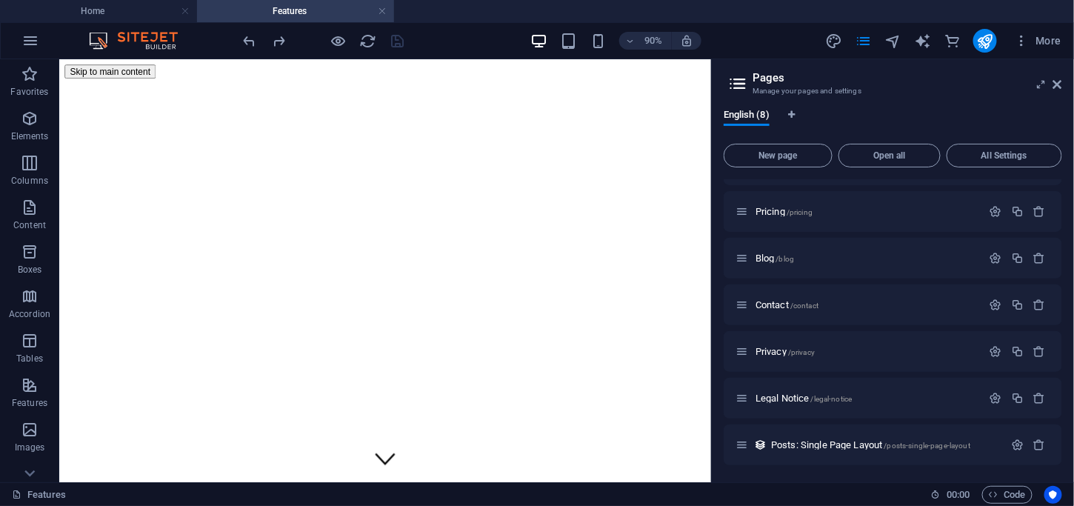
click at [132, 47] on img at bounding box center [140, 41] width 111 height 18
click at [144, 44] on img at bounding box center [140, 41] width 111 height 18
click at [155, 42] on img at bounding box center [140, 41] width 111 height 18
click at [27, 36] on icon "button" at bounding box center [30, 41] width 18 height 18
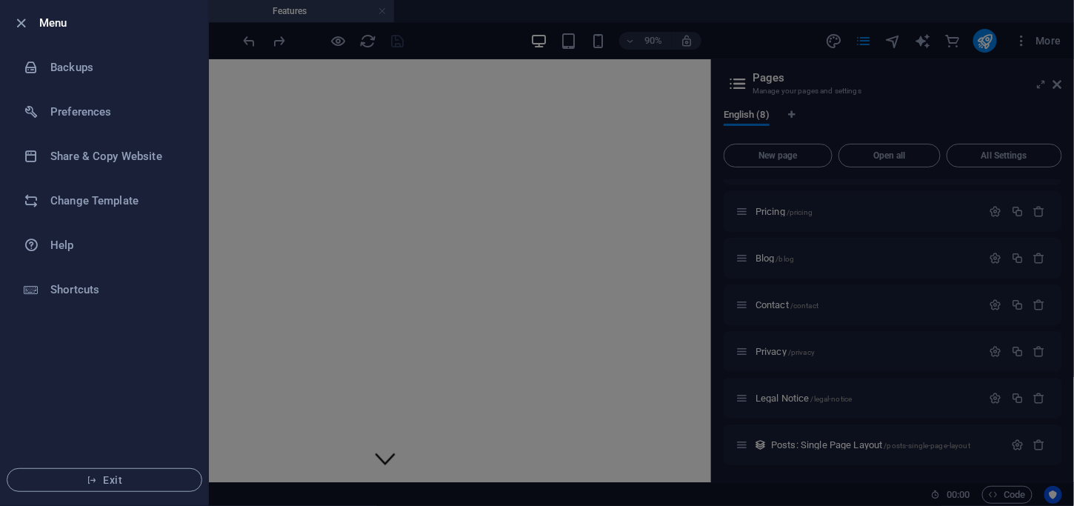
click at [27, 33] on li "Menu" at bounding box center [104, 23] width 207 height 44
click at [16, 25] on icon "button" at bounding box center [21, 23] width 17 height 17
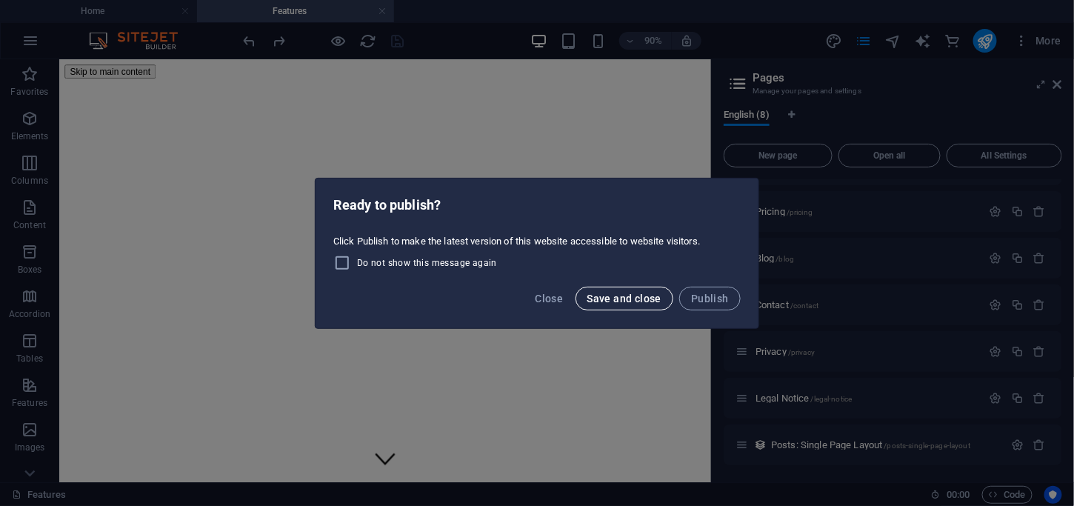
click at [659, 300] on span "Save and close" at bounding box center [624, 299] width 75 height 12
